Goal: Find specific page/section: Find specific page/section

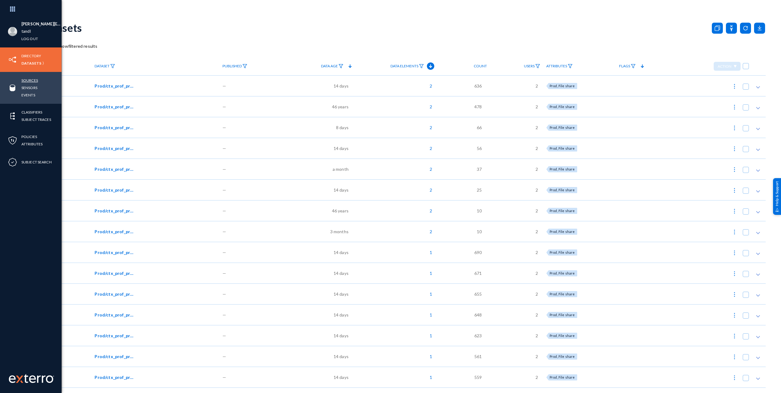
click at [25, 81] on link "Sources" at bounding box center [29, 80] width 17 height 7
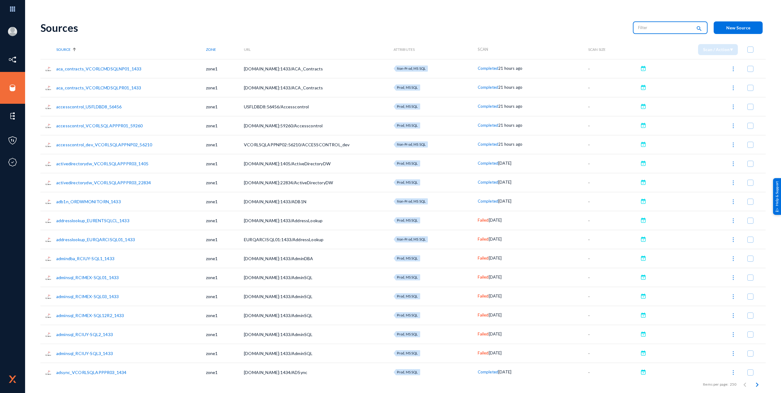
click at [638, 28] on input "text" at bounding box center [665, 27] width 54 height 9
type input "Running"
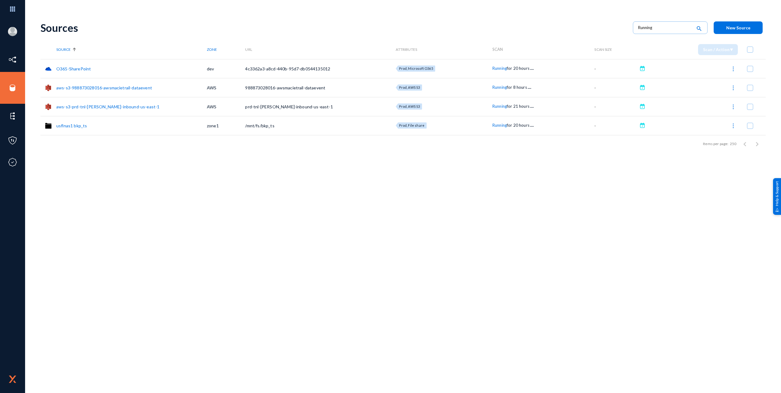
click at [293, 184] on div "Sources Running search New Source Source Zone URL Attributes Scan Scan Size Sca…" at bounding box center [402, 107] width 725 height 184
click at [413, 211] on div "Sources Running search New Source Source Zone URL Attributes Scan Scan Size Sca…" at bounding box center [402, 204] width 725 height 378
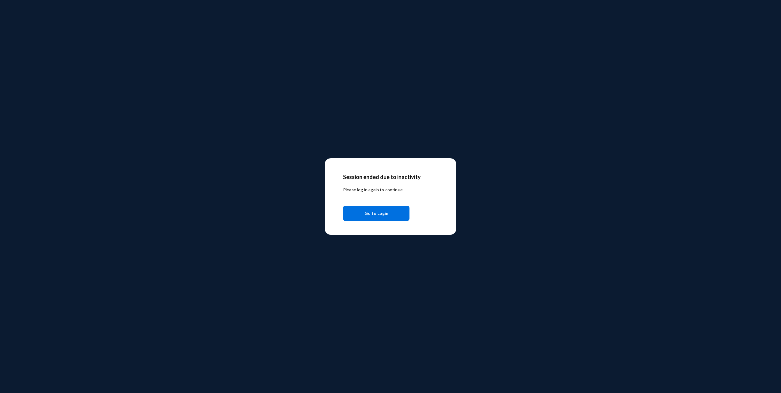
click at [381, 216] on span "Go to Login" at bounding box center [376, 213] width 24 height 11
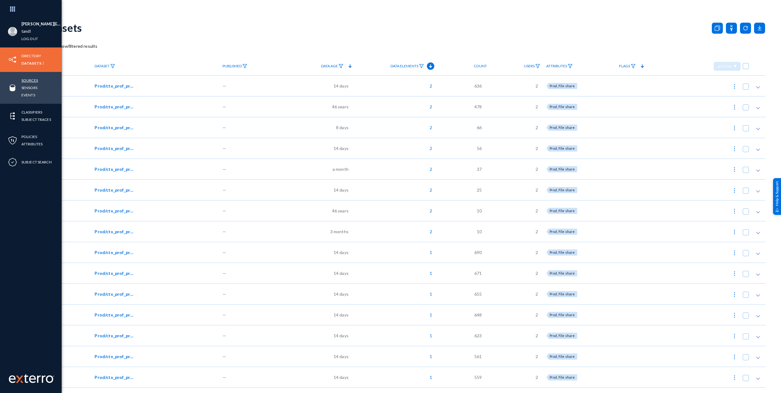
click at [26, 81] on link "Sources" at bounding box center [29, 80] width 17 height 7
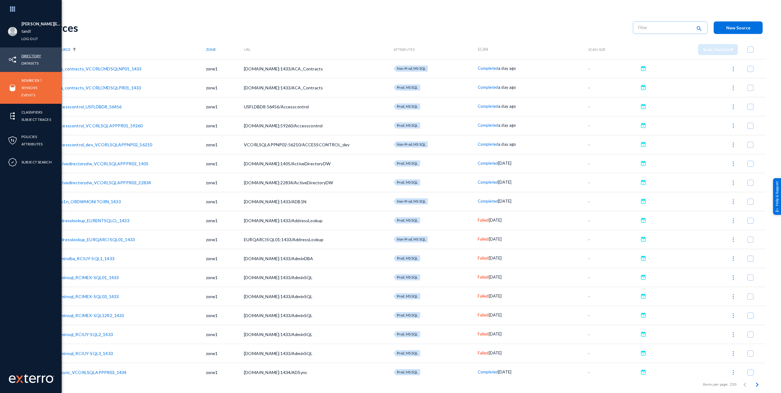
click at [28, 54] on link "Directory" at bounding box center [31, 55] width 20 height 7
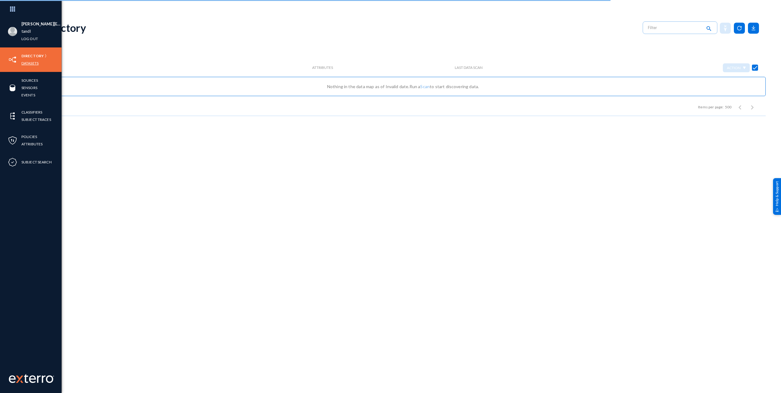
click at [29, 62] on link "Datasets" at bounding box center [29, 63] width 17 height 7
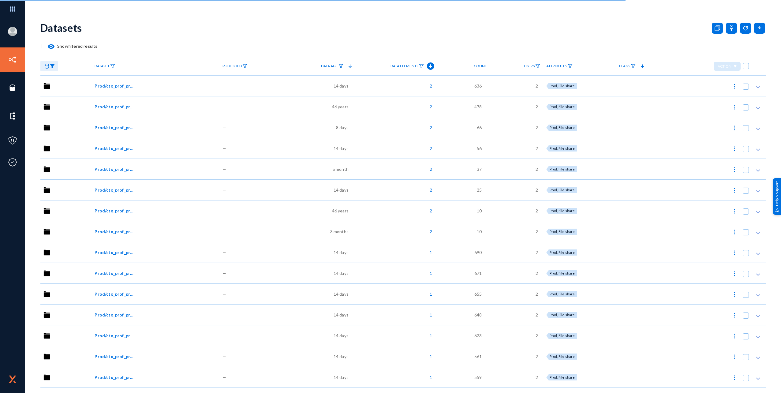
click at [52, 66] on img at bounding box center [52, 66] width 5 height 4
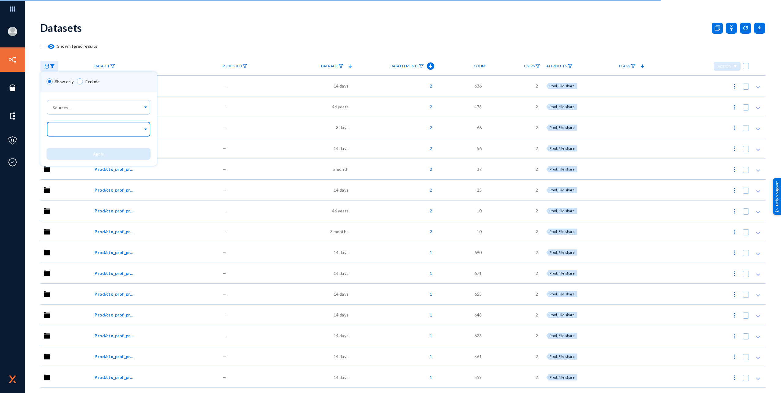
click at [89, 125] on div at bounding box center [96, 130] width 91 height 10
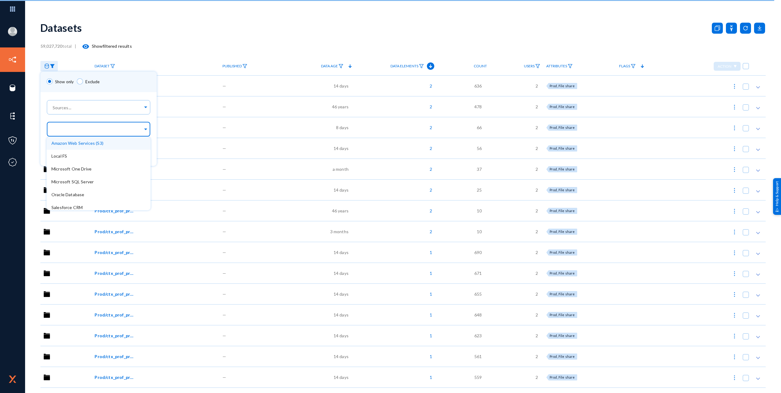
click at [17, 87] on div at bounding box center [390, 196] width 781 height 393
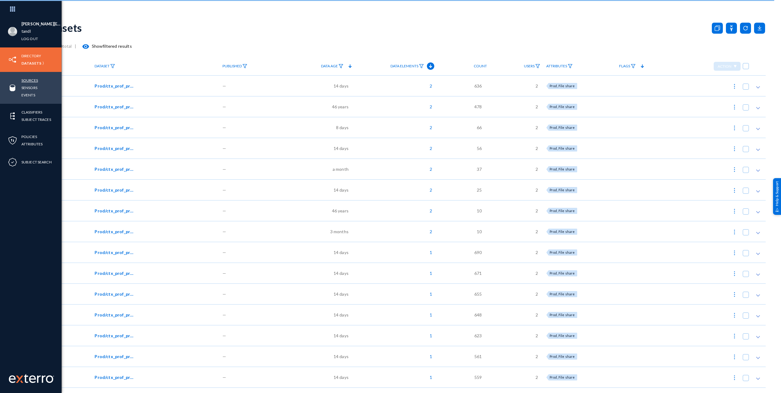
click at [25, 81] on link "Sources" at bounding box center [29, 80] width 17 height 7
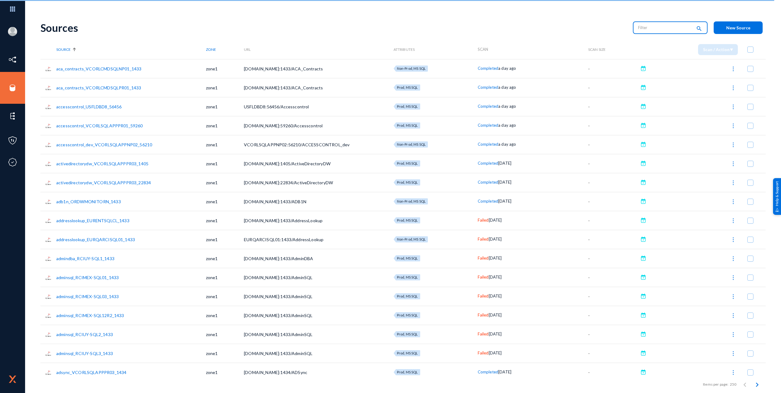
click at [645, 28] on input "text" at bounding box center [665, 27] width 54 height 9
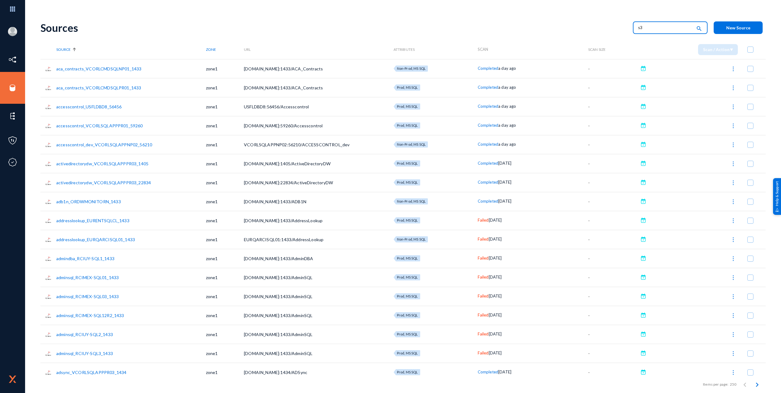
type input "s3"
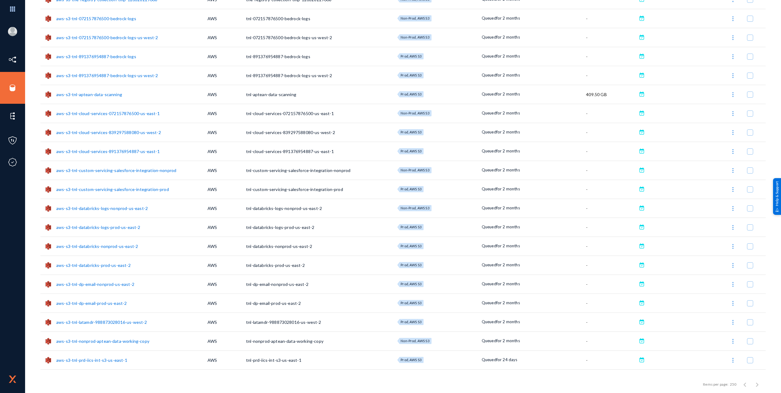
scroll to position [2386, 0]
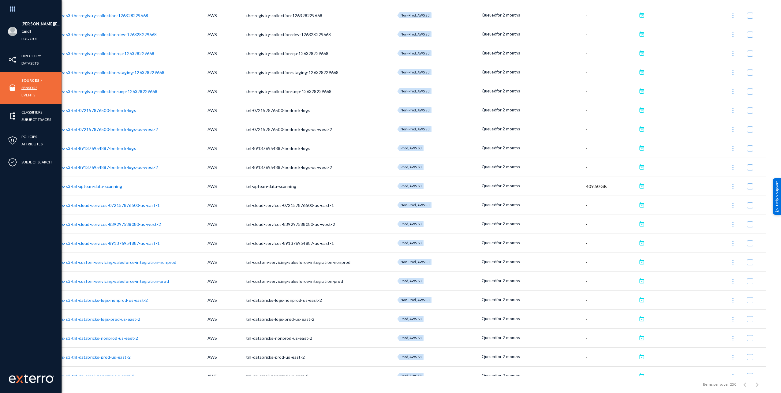
click at [28, 87] on link "Sensors" at bounding box center [29, 87] width 16 height 7
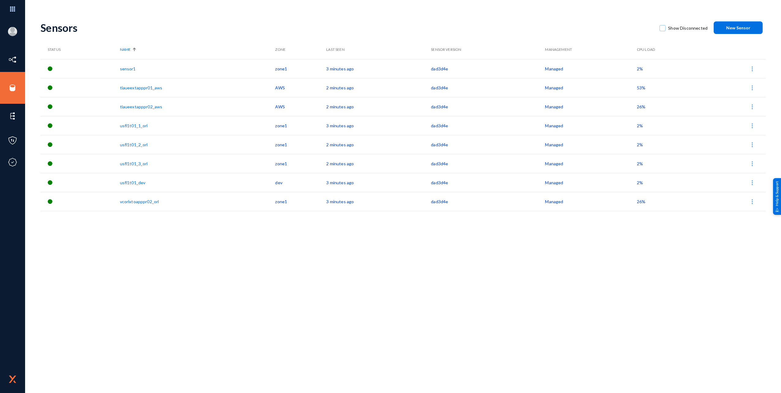
click at [483, 318] on div "Sensors Show Disconnected New Sensor Status Name Zone Last Seen Sensor Version …" at bounding box center [402, 204] width 725 height 378
